Goal: Task Accomplishment & Management: Manage account settings

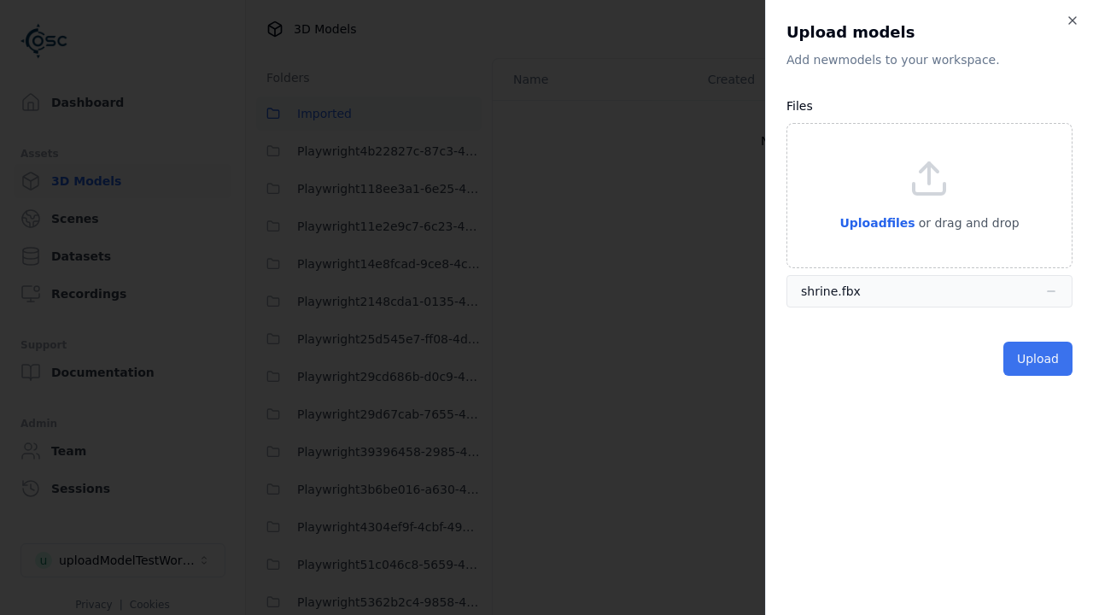
click at [1040, 359] on button "Upload" at bounding box center [1037, 359] width 69 height 34
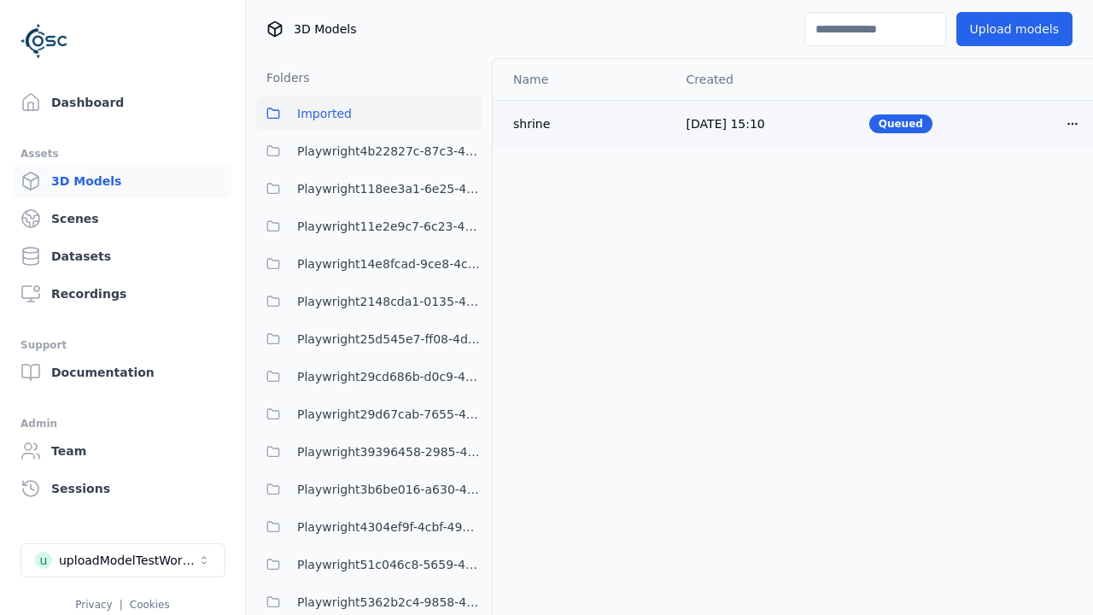
click at [1072, 123] on html "Support Dashboard Assets 3D Models Scenes Datasets Recordings Support Documenta…" at bounding box center [546, 307] width 1093 height 615
click at [1035, 190] on div "Delete" at bounding box center [1034, 189] width 101 height 27
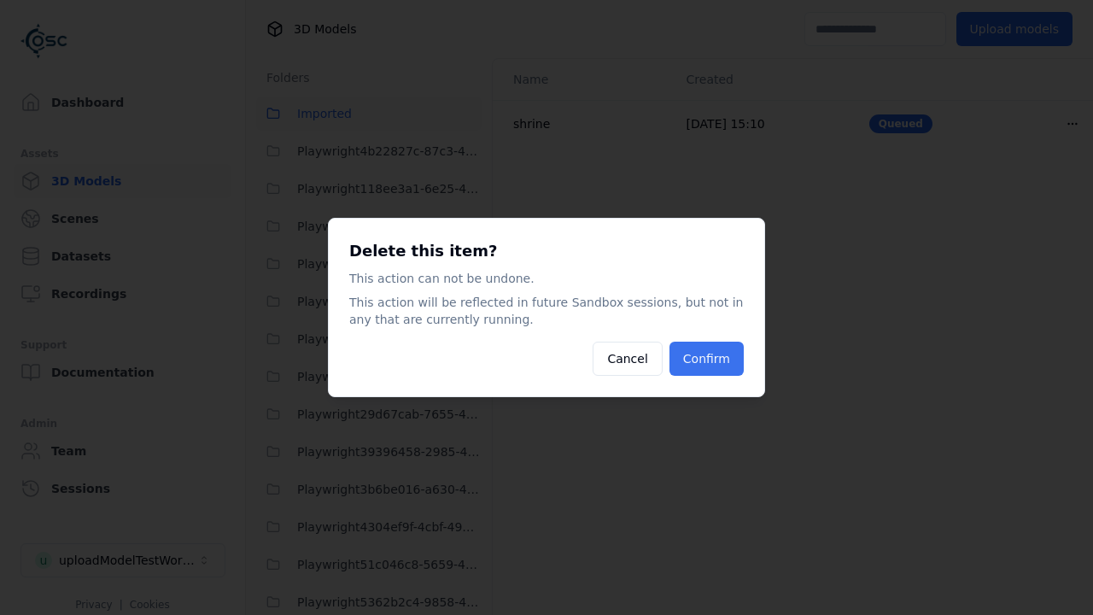
click at [709, 359] on button "Confirm" at bounding box center [706, 359] width 74 height 34
